Goal: Task Accomplishment & Management: Use online tool/utility

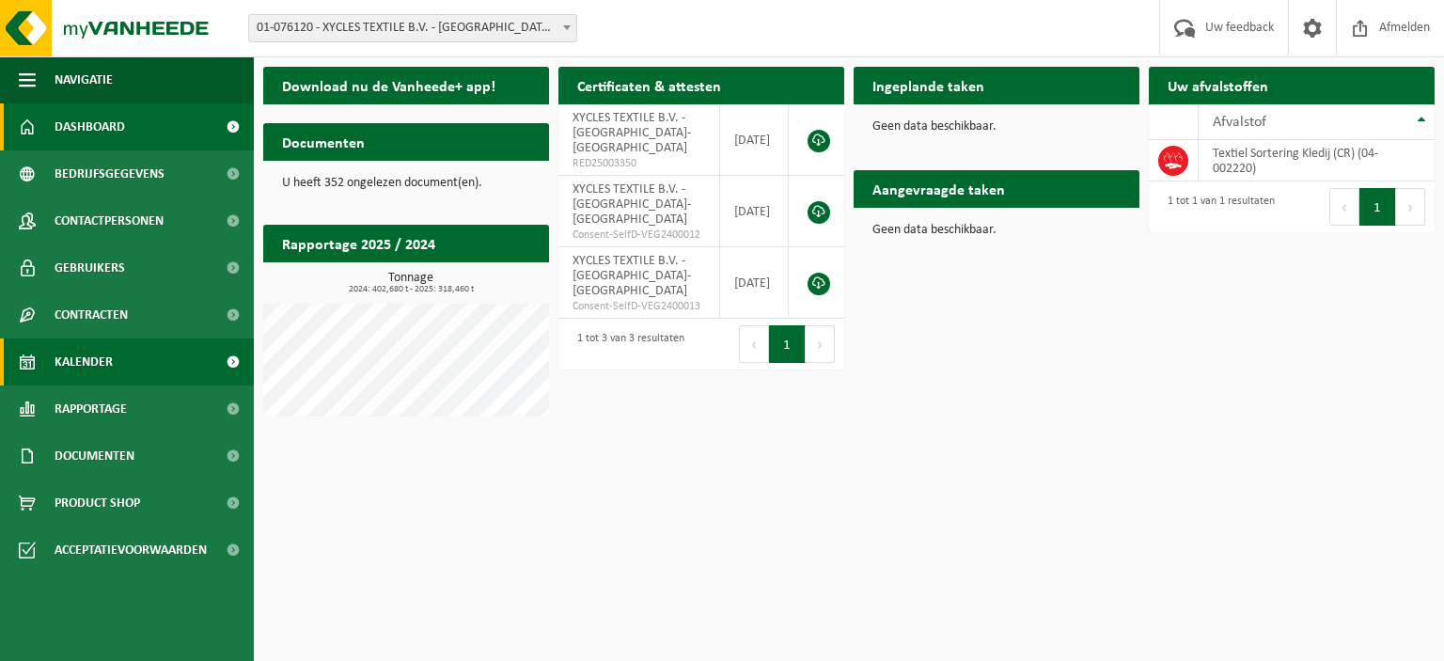
click at [90, 360] on span "Kalender" at bounding box center [84, 361] width 58 height 47
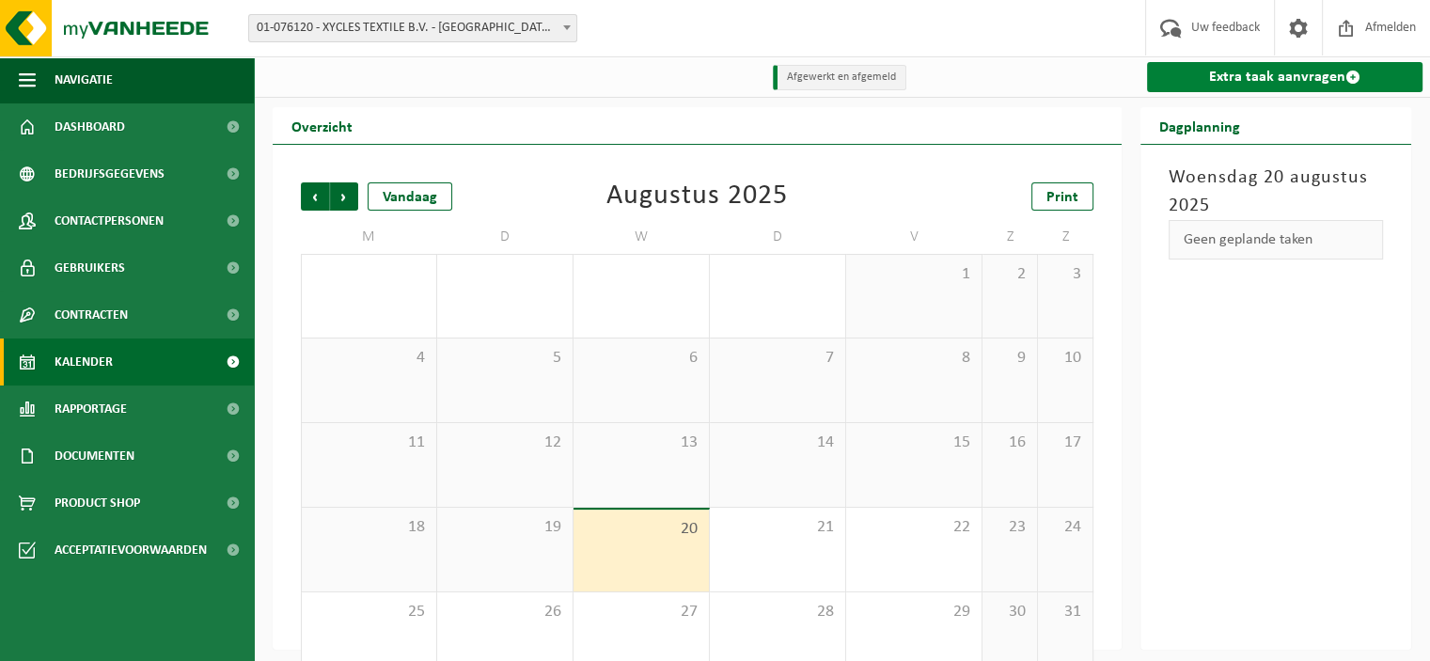
click at [1286, 84] on link "Extra taak aanvragen" at bounding box center [1284, 77] width 275 height 30
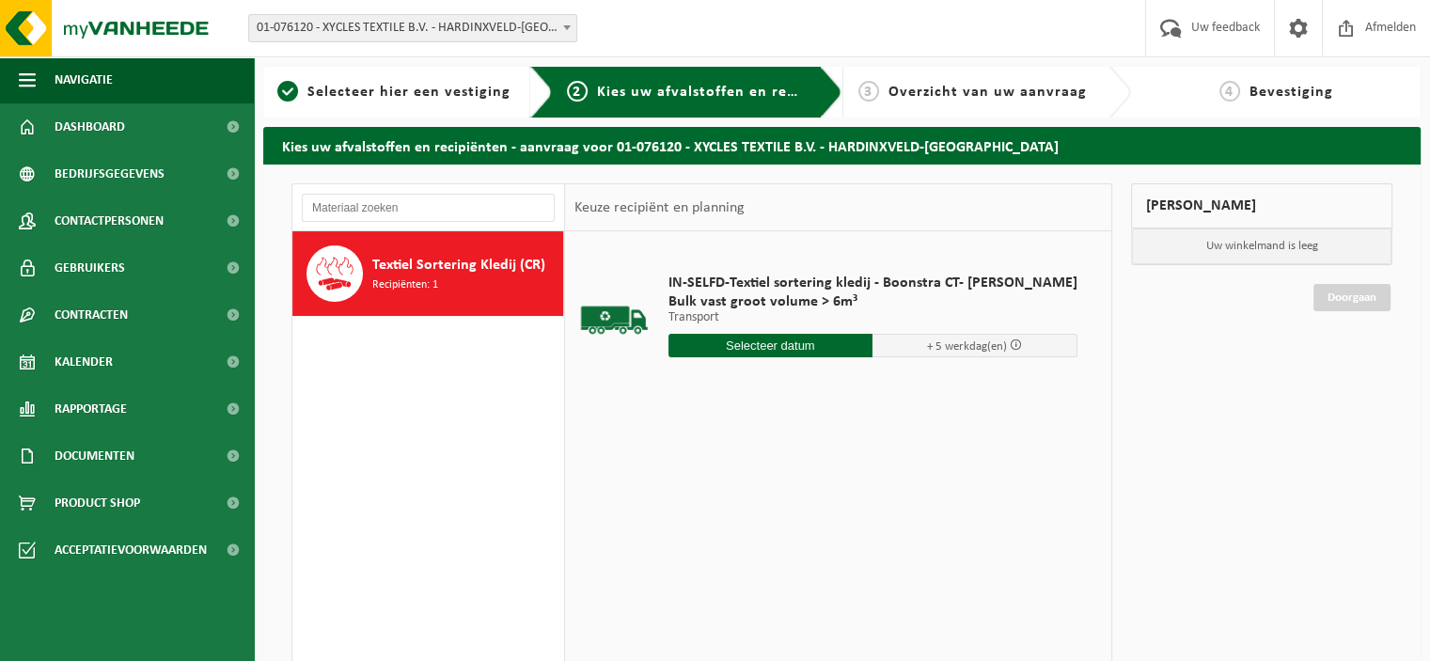
click at [774, 330] on div "IN-SELFD-Textiel sortering kledij - Boonstra CT- JOAN SMAAL Bulk vast groot vol…" at bounding box center [873, 320] width 428 height 131
click at [768, 353] on input "text" at bounding box center [770, 346] width 205 height 24
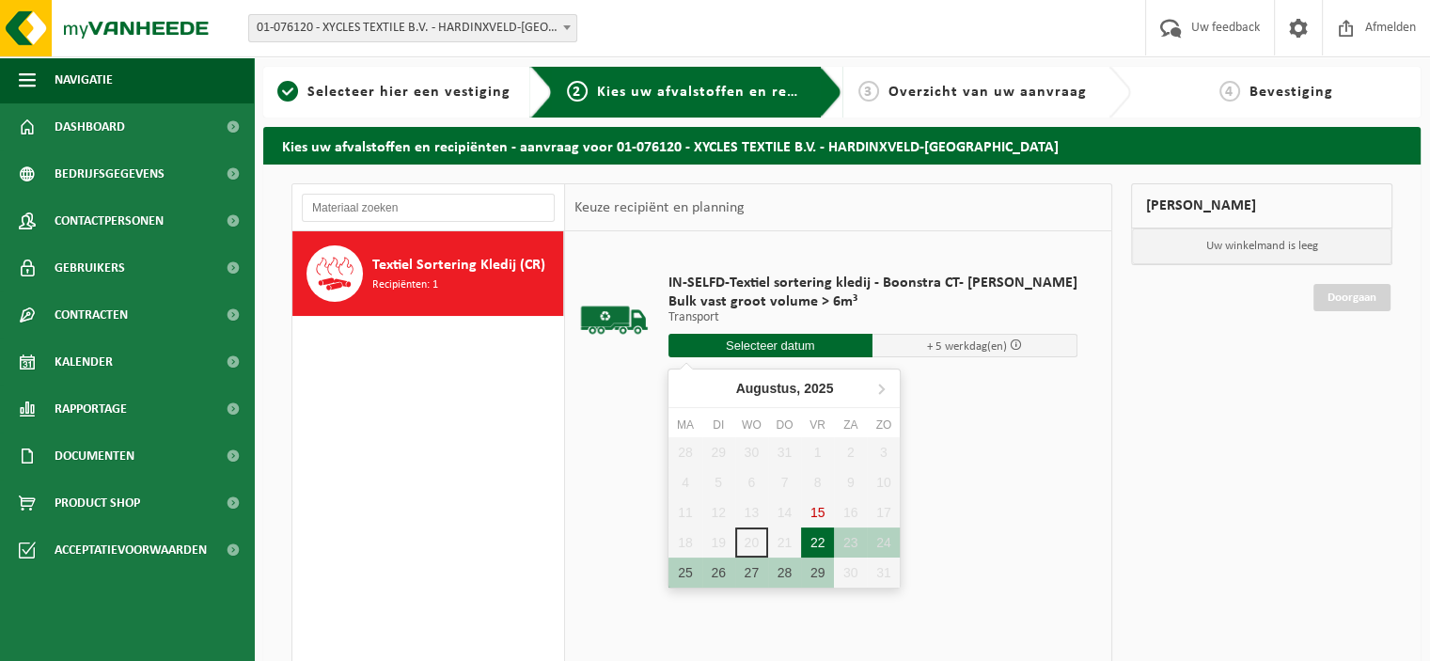
click at [813, 537] on div "22" at bounding box center [817, 542] width 33 height 30
type input "Van 2025-08-22"
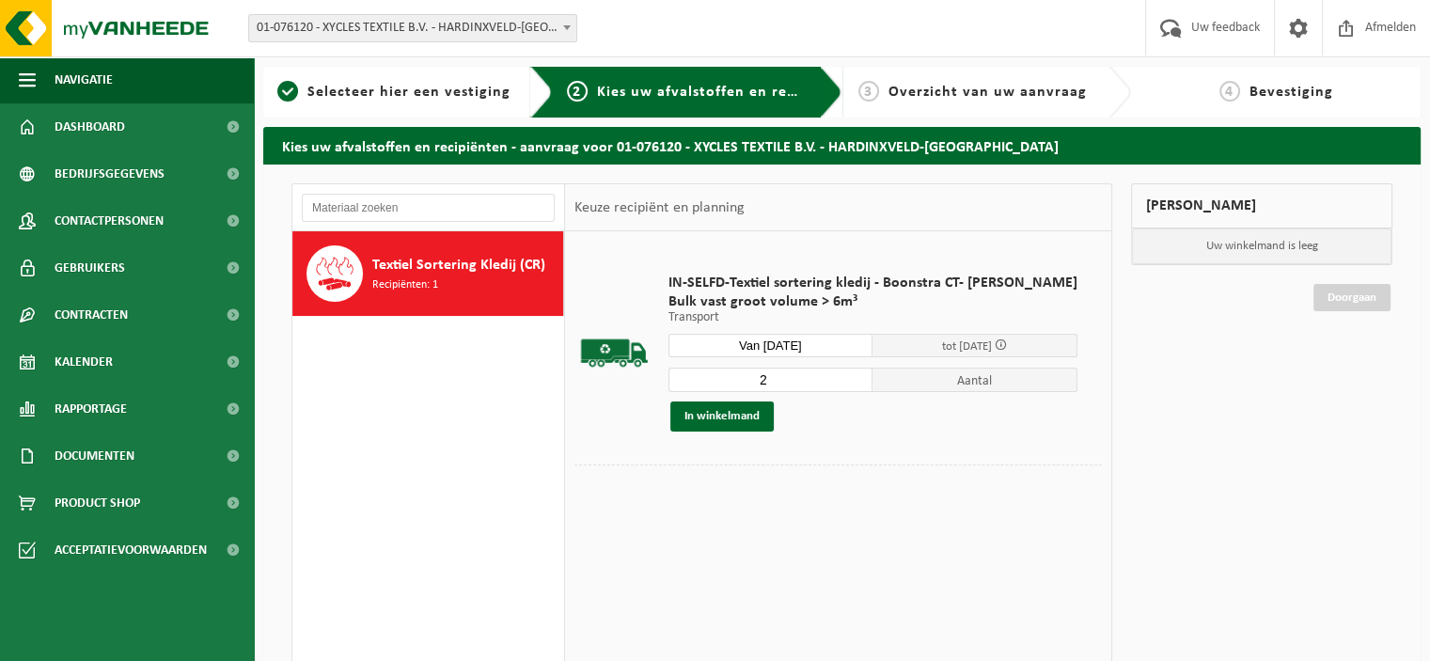
type input "2"
click at [839, 373] on input "2" at bounding box center [770, 380] width 205 height 24
click at [711, 416] on button "In winkelmand" at bounding box center [721, 416] width 103 height 30
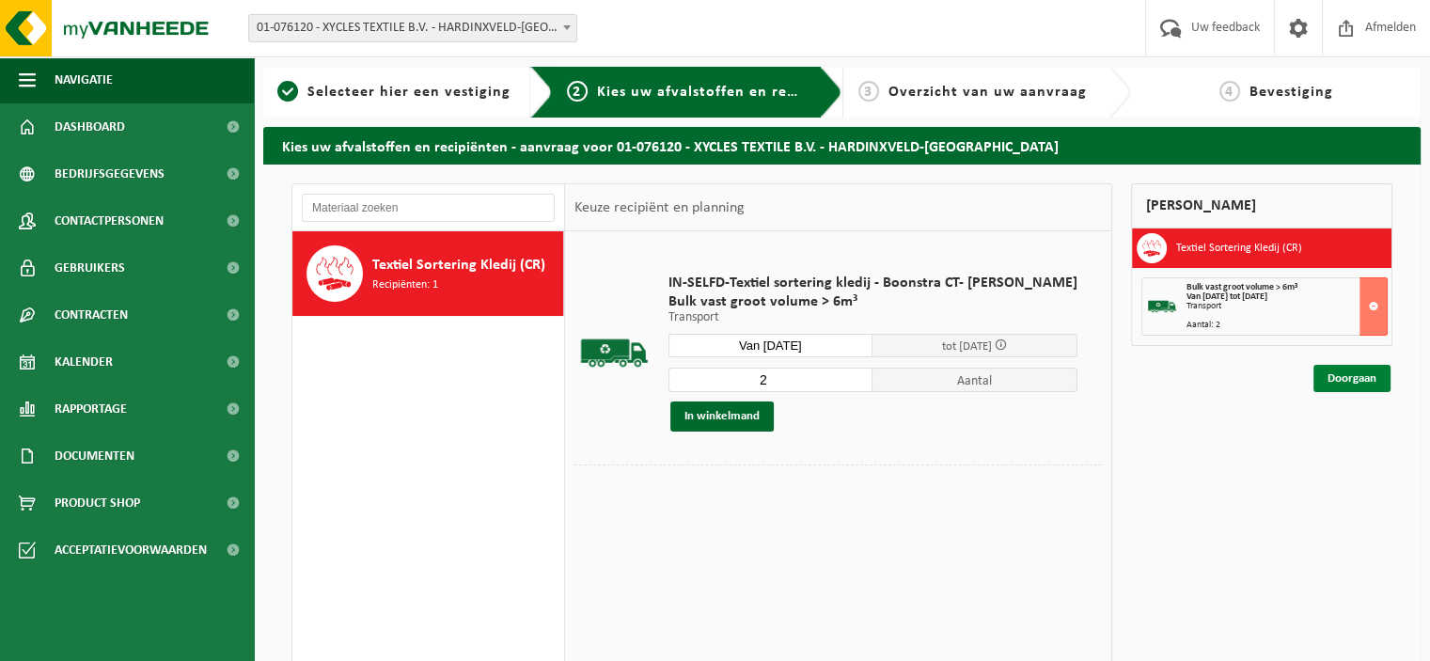
click at [1357, 377] on link "Doorgaan" at bounding box center [1351, 378] width 77 height 27
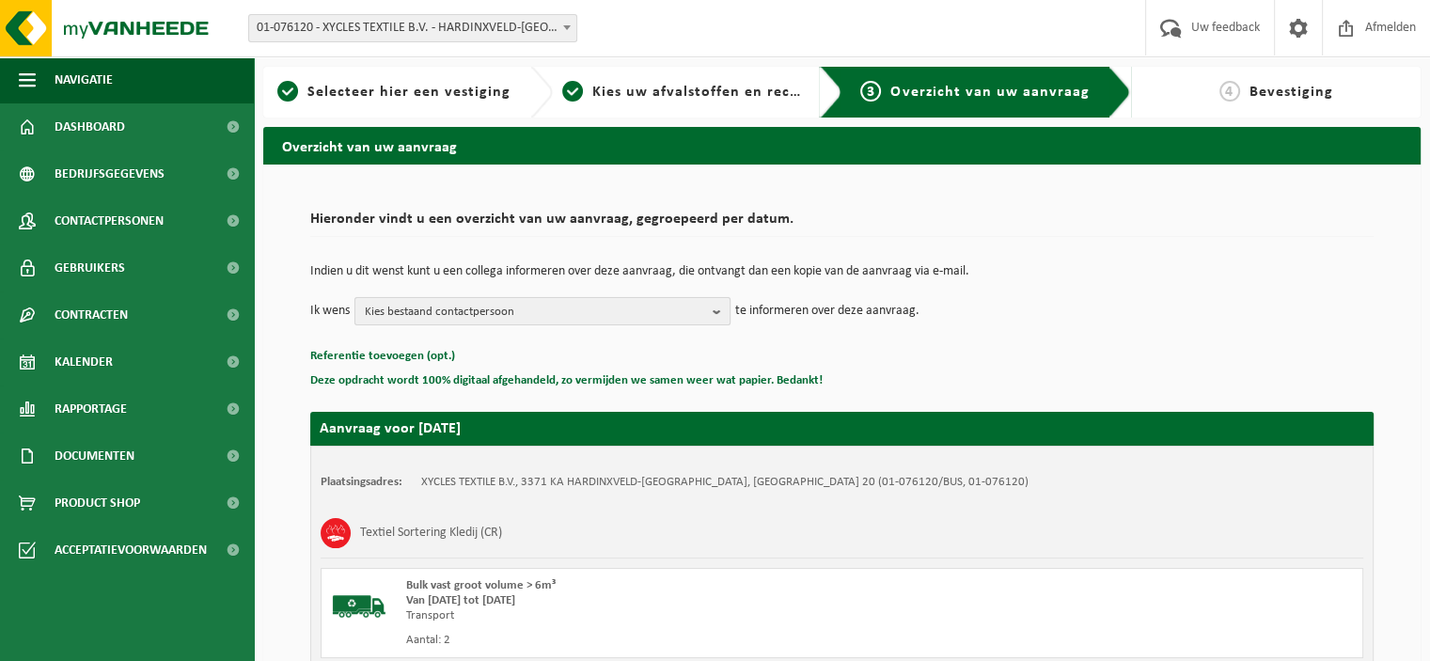
click at [415, 315] on span "Kies bestaand contactpersoon" at bounding box center [535, 312] width 340 height 28
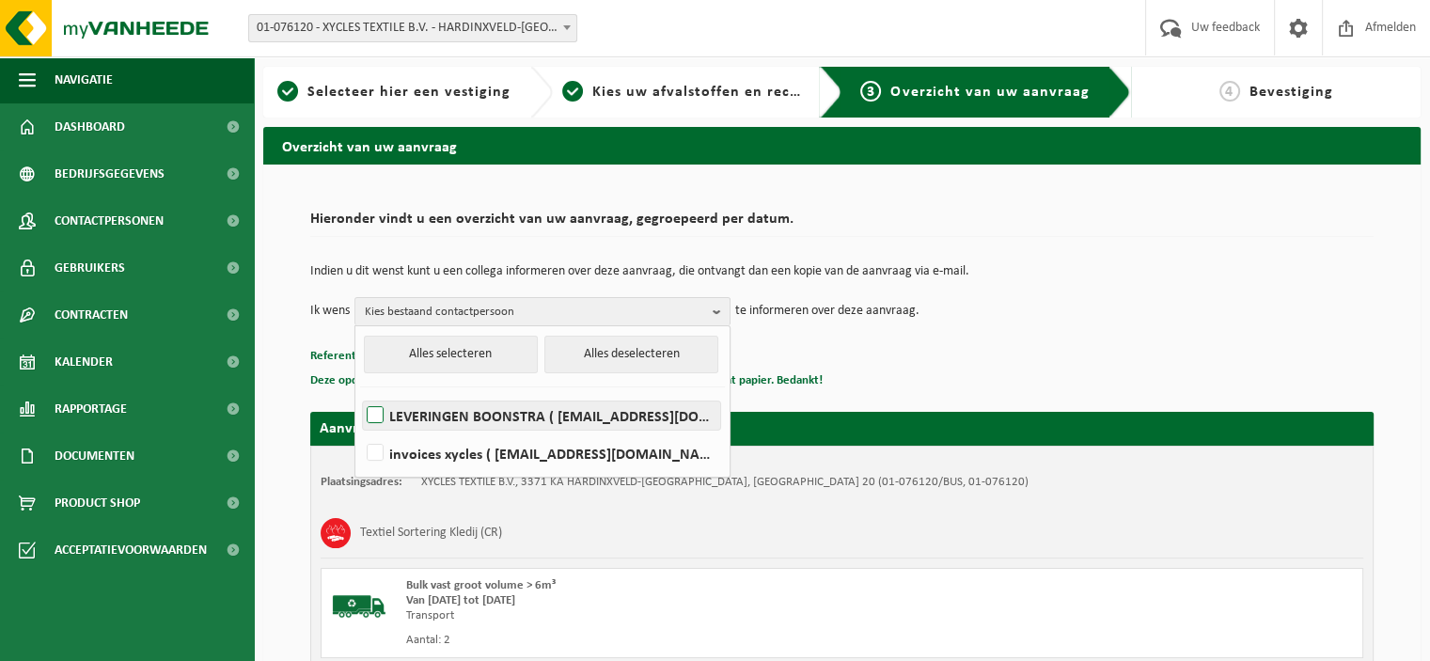
click at [469, 416] on label "LEVERINGEN BOONSTRA ( [EMAIL_ADDRESS][DOMAIN_NAME] )" at bounding box center [541, 415] width 357 height 28
click at [360, 392] on input "LEVERINGEN BOONSTRA ( [EMAIL_ADDRESS][DOMAIN_NAME] )" at bounding box center [359, 391] width 1 height 1
checkbox input "true"
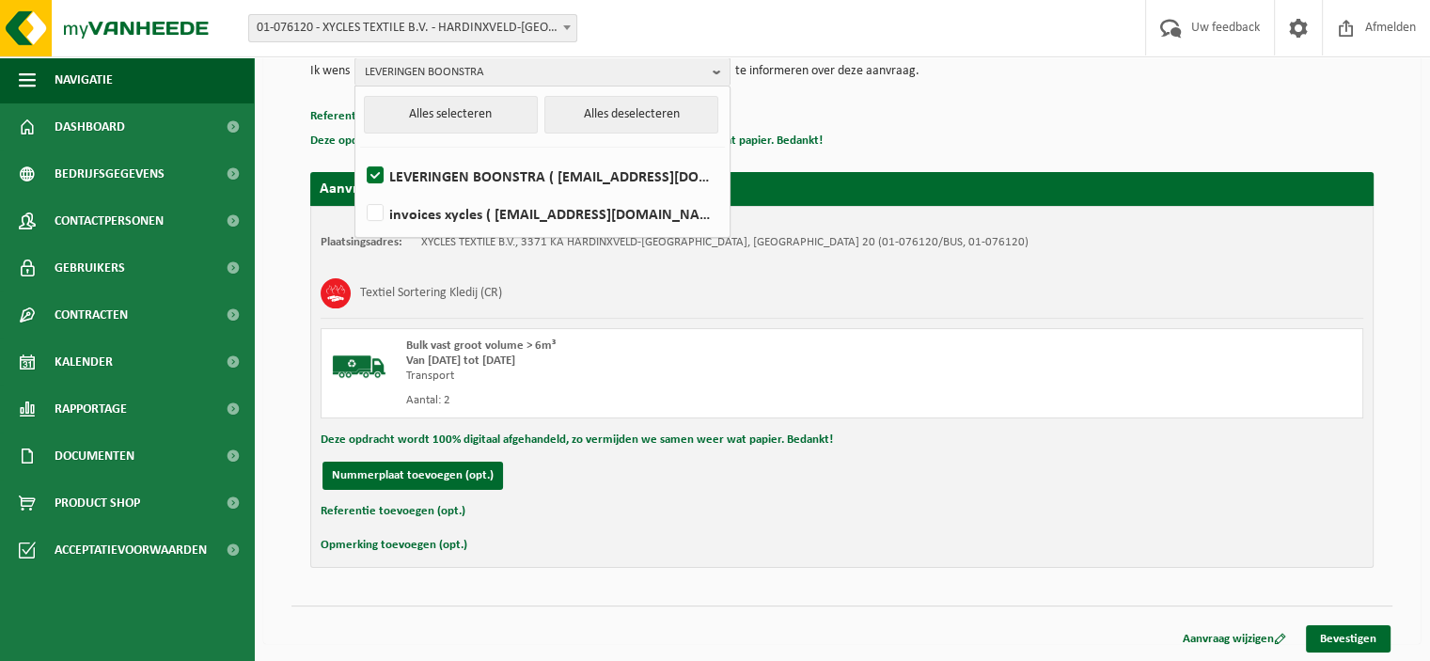
click at [916, 289] on div "Textiel Sortering Kledij (CR)" at bounding box center [842, 293] width 1043 height 49
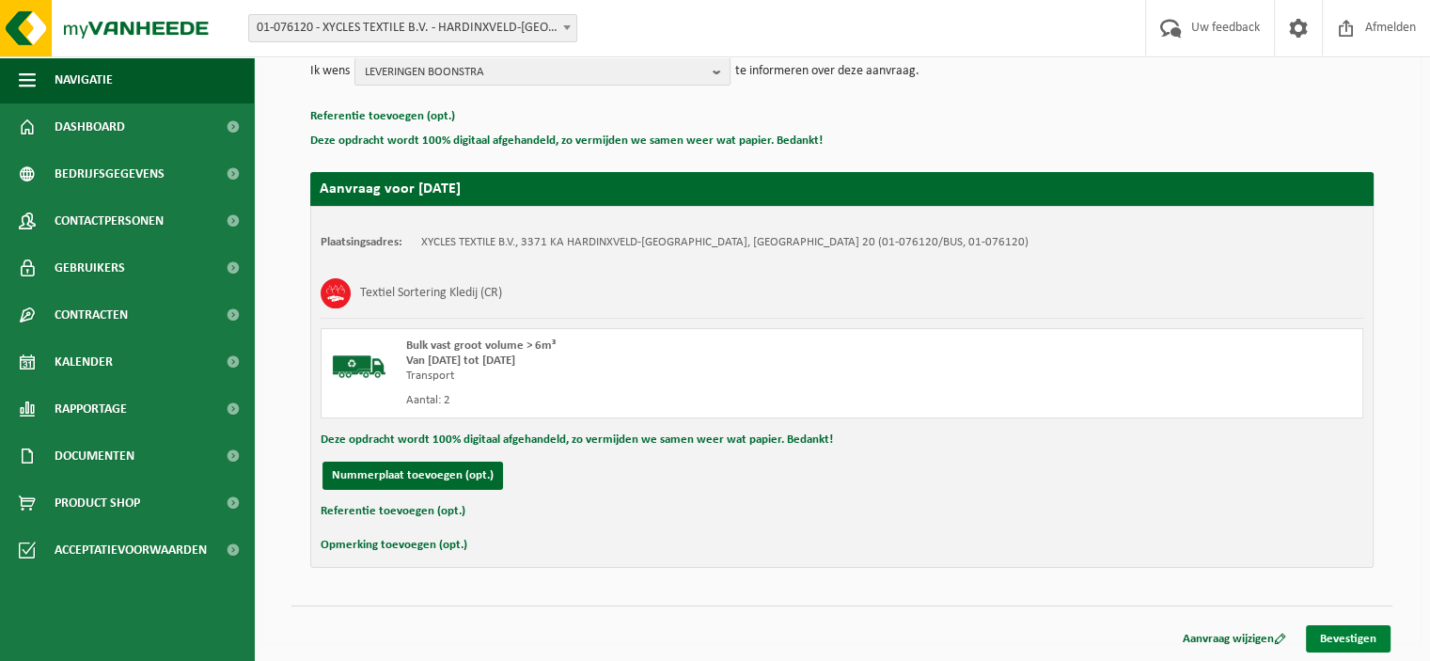
click at [1346, 635] on link "Bevestigen" at bounding box center [1348, 638] width 85 height 27
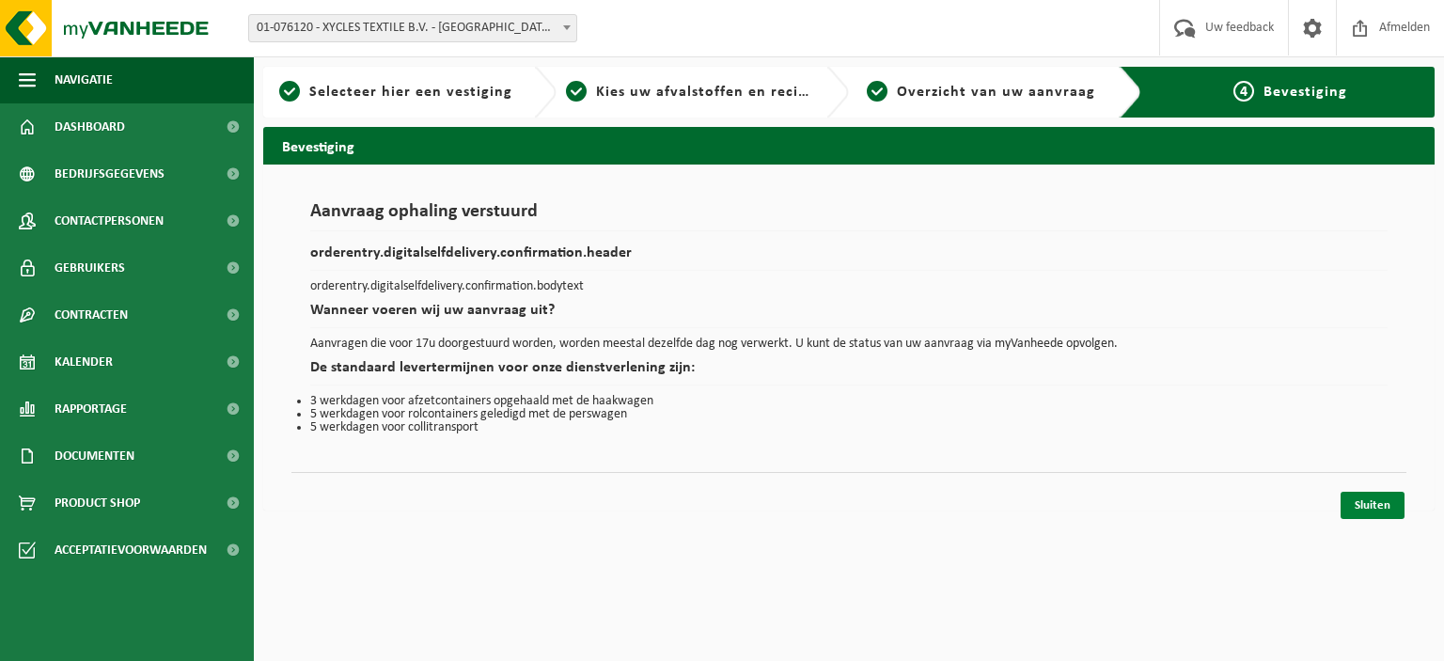
click at [1378, 510] on link "Sluiten" at bounding box center [1373, 505] width 64 height 27
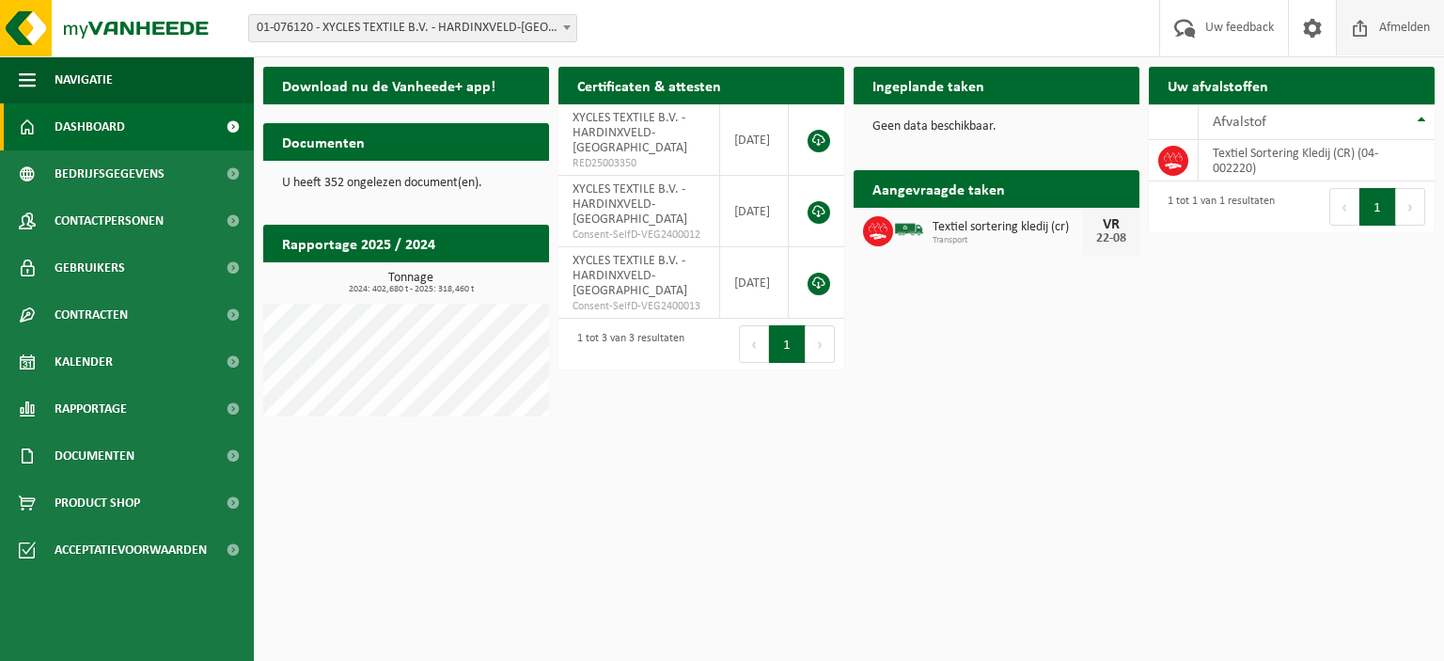
click at [1392, 24] on span "Afmelden" at bounding box center [1404, 27] width 60 height 55
